Goal: Task Accomplishment & Management: Use online tool/utility

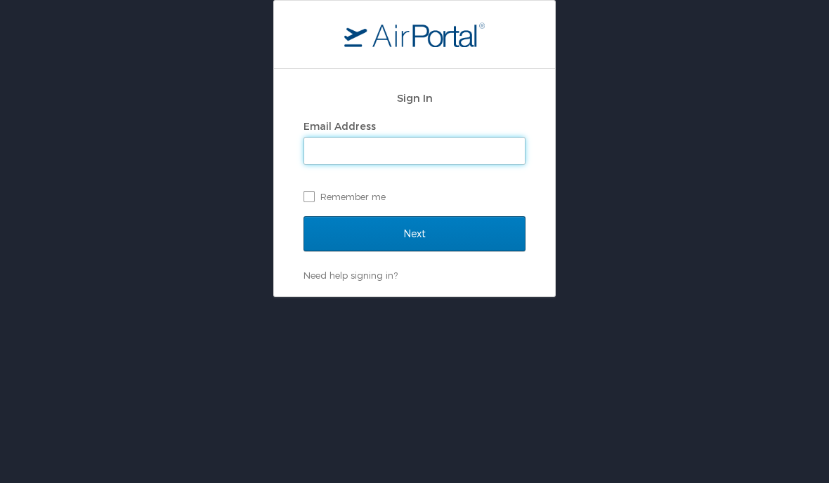
type input "[PERSON_NAME][EMAIL_ADDRESS][PERSON_NAME][DOMAIN_NAME]"
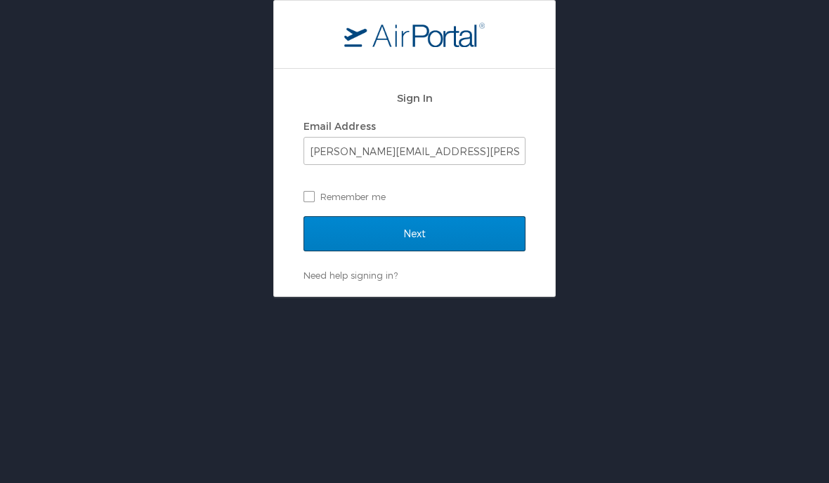
click at [457, 229] on input "Next" at bounding box center [415, 233] width 222 height 35
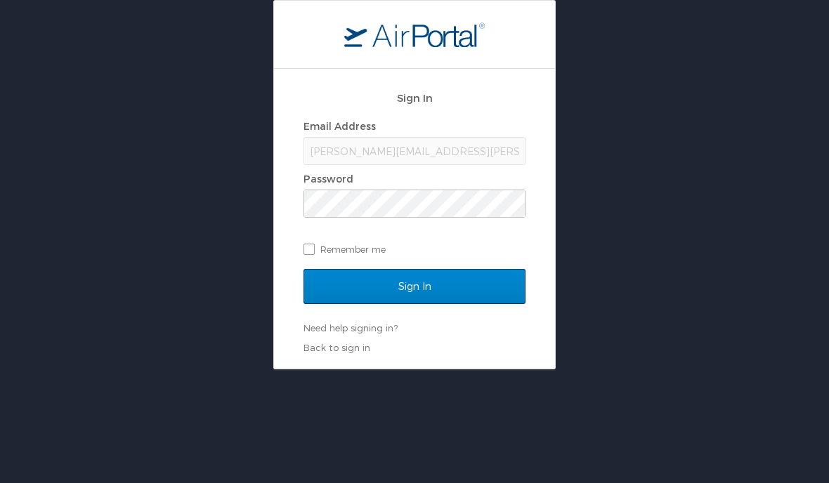
click at [464, 280] on input "Sign In" at bounding box center [415, 286] width 222 height 35
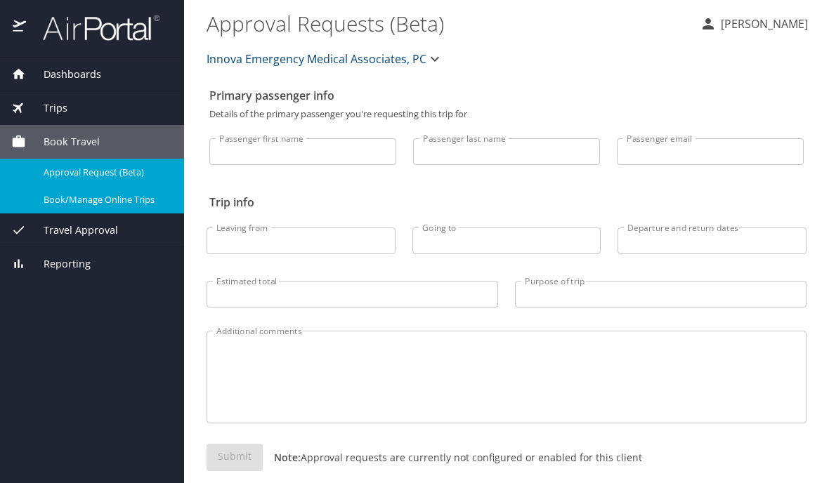
click at [71, 199] on span "Book/Manage Online Trips" at bounding box center [106, 199] width 124 height 13
